Goal: Information Seeking & Learning: Learn about a topic

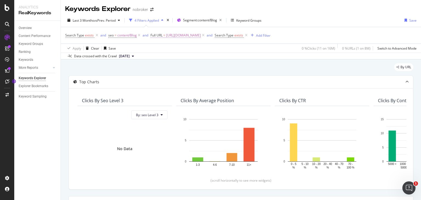
scroll to position [107, 0]
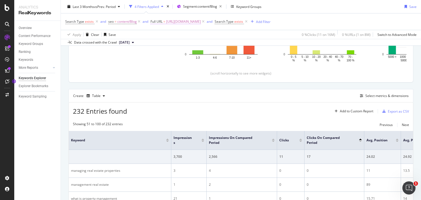
click at [200, 20] on span "https://www.nobroker.in/blog/what-is-property-management/" at bounding box center [183, 22] width 35 height 8
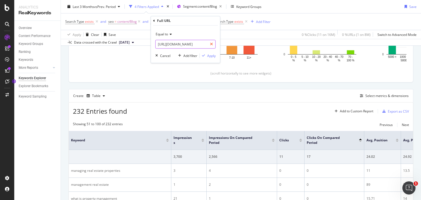
click at [214, 44] on div at bounding box center [212, 44] width 8 height 9
click at [182, 44] on input "text" at bounding box center [186, 44] width 60 height 9
paste input "https://www.nobroker.in/blog/commercial-property-manager-duties/"
type input "https://www.nobroker.in/blog/commercial-property-manager-duties/"
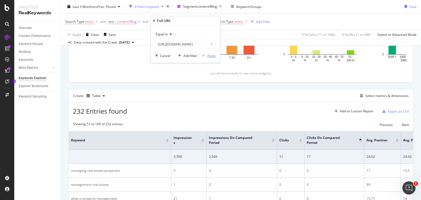
scroll to position [0, 0]
click at [211, 57] on div "Apply" at bounding box center [211, 56] width 9 height 5
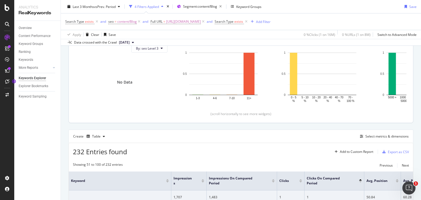
scroll to position [74, 0]
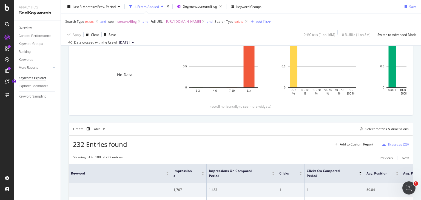
click at [394, 141] on div "Export as CSV" at bounding box center [395, 144] width 29 height 8
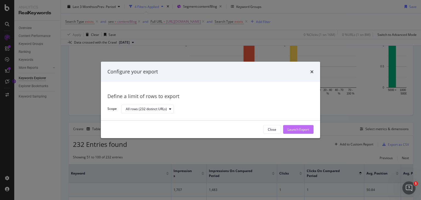
click at [296, 127] on div "Launch Export" at bounding box center [299, 130] width 22 height 8
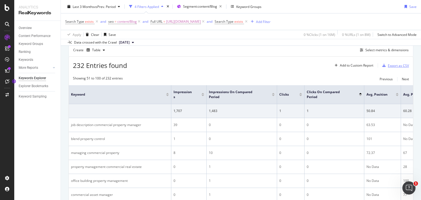
scroll to position [153, 0]
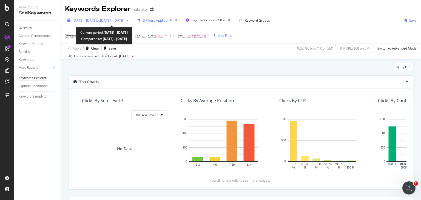
click at [131, 19] on div "button" at bounding box center [127, 20] width 7 height 3
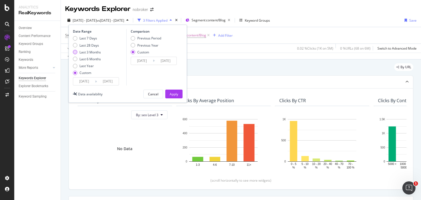
click at [74, 52] on div "Last 3 Months" at bounding box center [75, 52] width 4 height 4
type input "[DATE]"
click at [135, 36] on div "Previous Period" at bounding box center [146, 38] width 30 height 5
type input "2025/02/08"
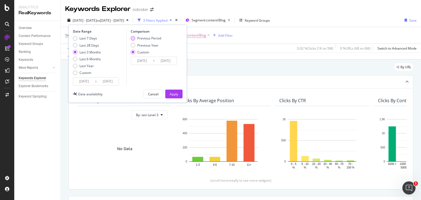
type input "2025/05/10"
click at [174, 93] on div "Apply" at bounding box center [174, 94] width 9 height 5
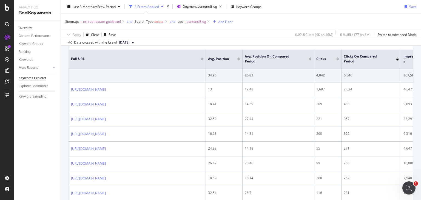
click at [397, 59] on div at bounding box center [398, 59] width 3 height 1
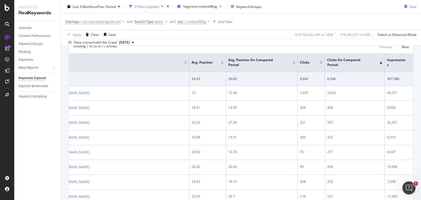
scroll to position [0, 16]
click at [321, 63] on div at bounding box center [321, 63] width 3 height 1
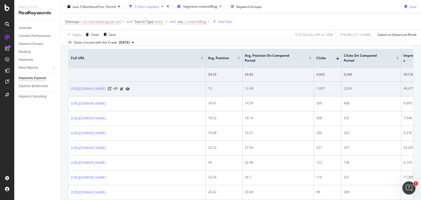
scroll to position [189, 0]
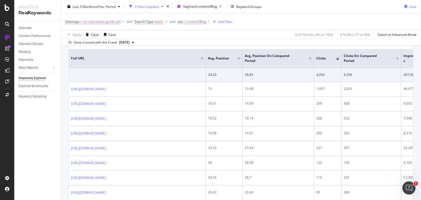
click at [338, 57] on div at bounding box center [338, 57] width 3 height 1
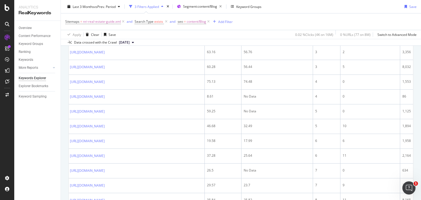
scroll to position [0, 1]
click at [282, 84] on div "74.48" at bounding box center [277, 81] width 67 height 5
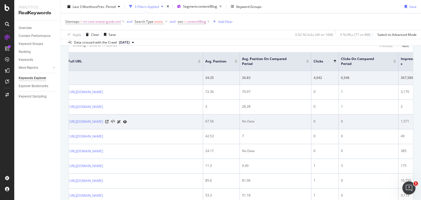
scroll to position [0, 0]
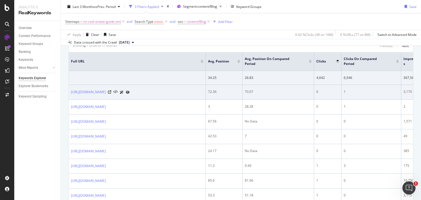
drag, startPoint x: 70, startPoint y: 90, endPoint x: 150, endPoint y: 92, distance: 79.6
click at [150, 92] on td "[URL][DOMAIN_NAME]" at bounding box center [137, 92] width 137 height 15
copy link "[URL][DOMAIN_NAME]"
click at [106, 92] on link "[URL][DOMAIN_NAME]" at bounding box center [88, 91] width 35 height 5
